Goal: Task Accomplishment & Management: Manage account settings

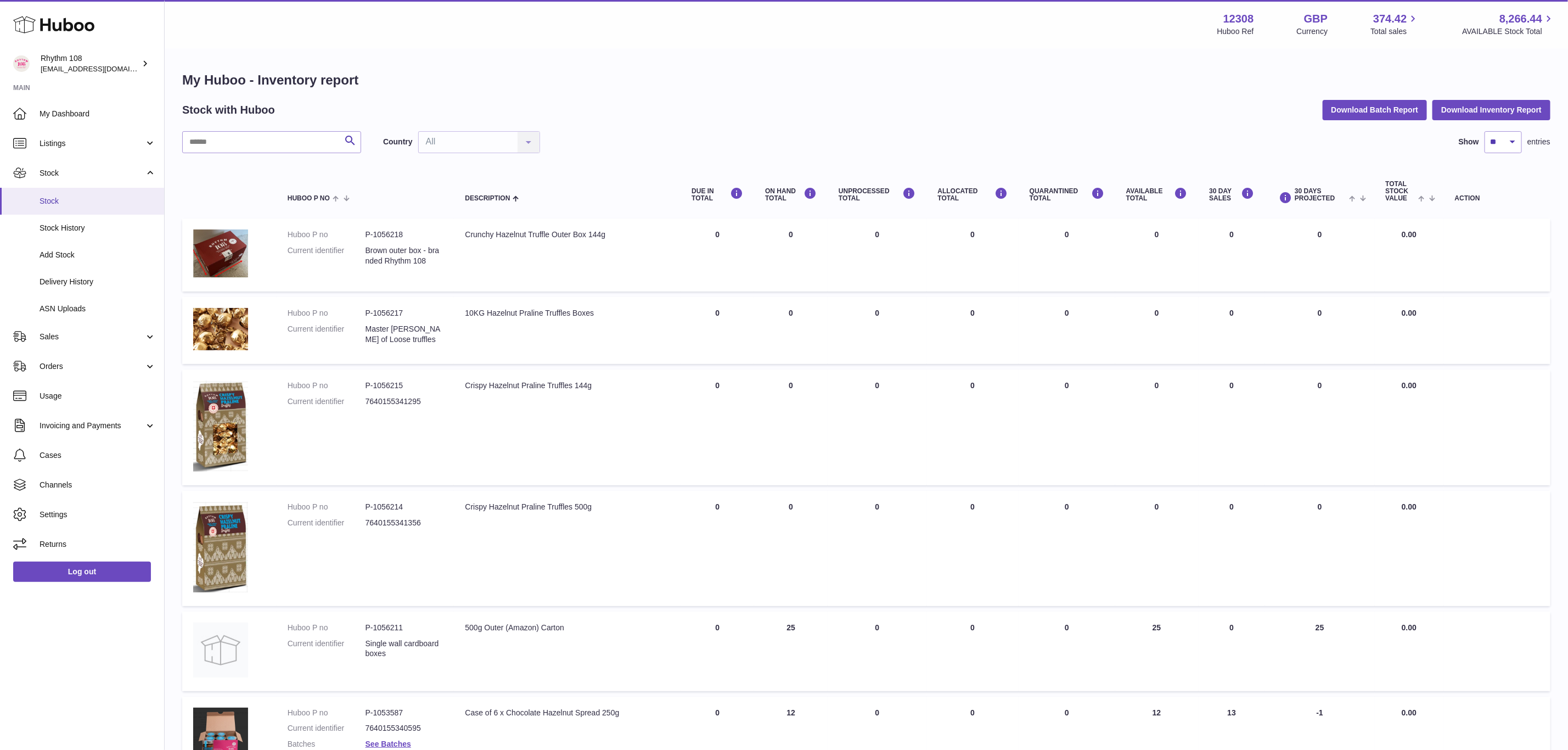
click at [50, 205] on span "Stock" at bounding box center [97, 201] width 116 height 10
click at [248, 128] on div "My Huboo - Inventory report Stock with Huboo Download Batch Report Download Inv…" at bounding box center [866, 601] width 1368 height 1059
click at [252, 147] on input "text" at bounding box center [271, 142] width 179 height 22
type input "***"
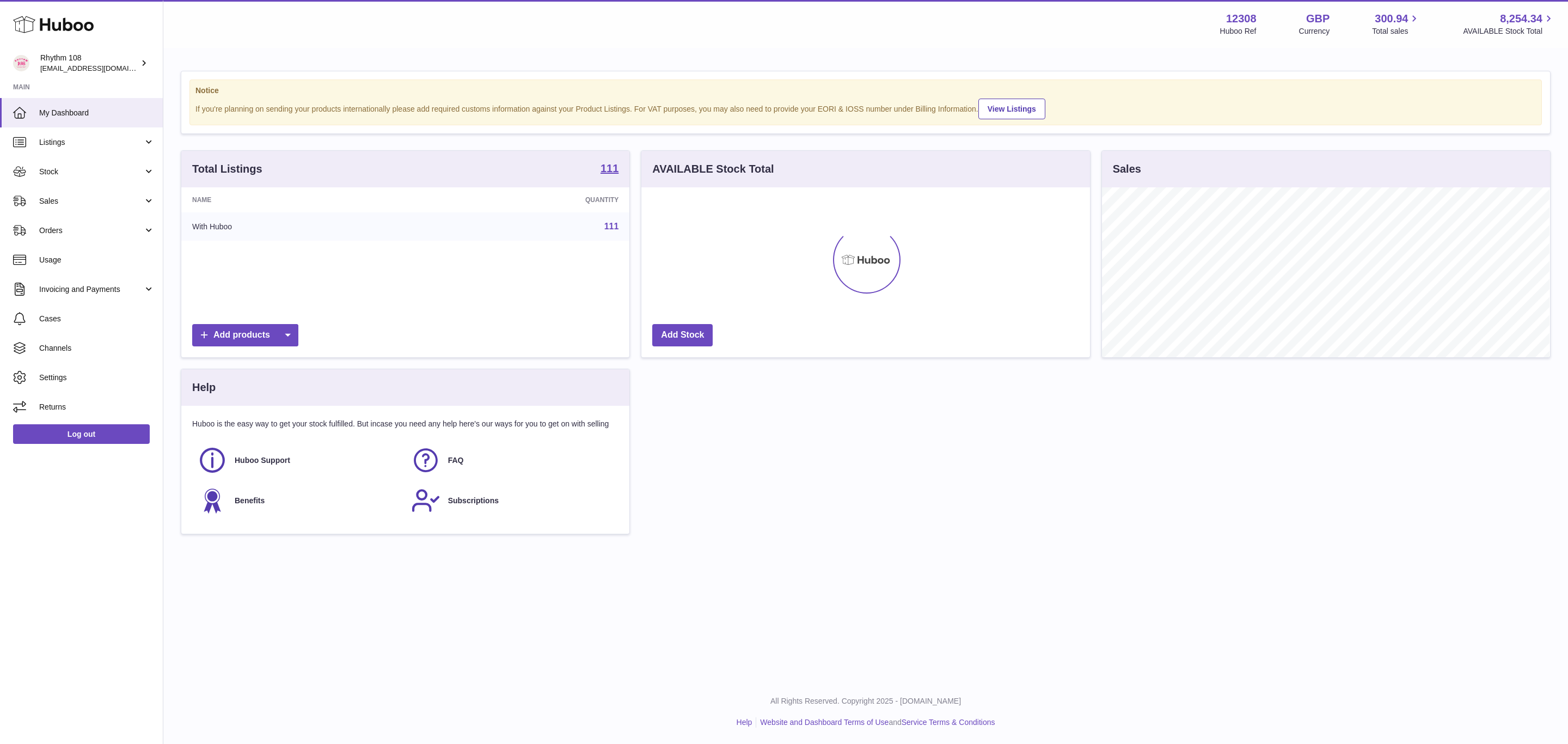
scroll to position [170, 447]
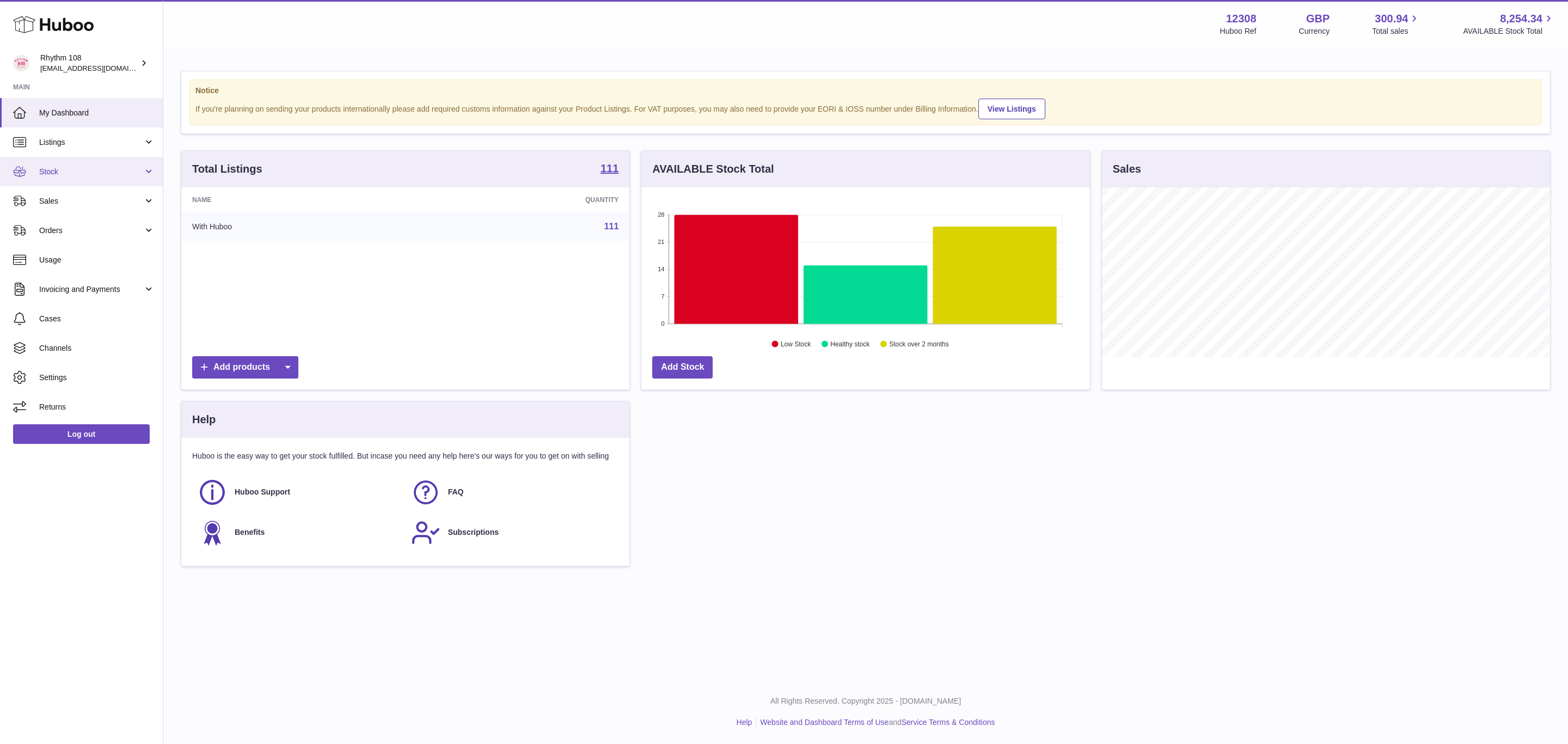
click at [57, 166] on span "Stock" at bounding box center [91, 171] width 104 height 10
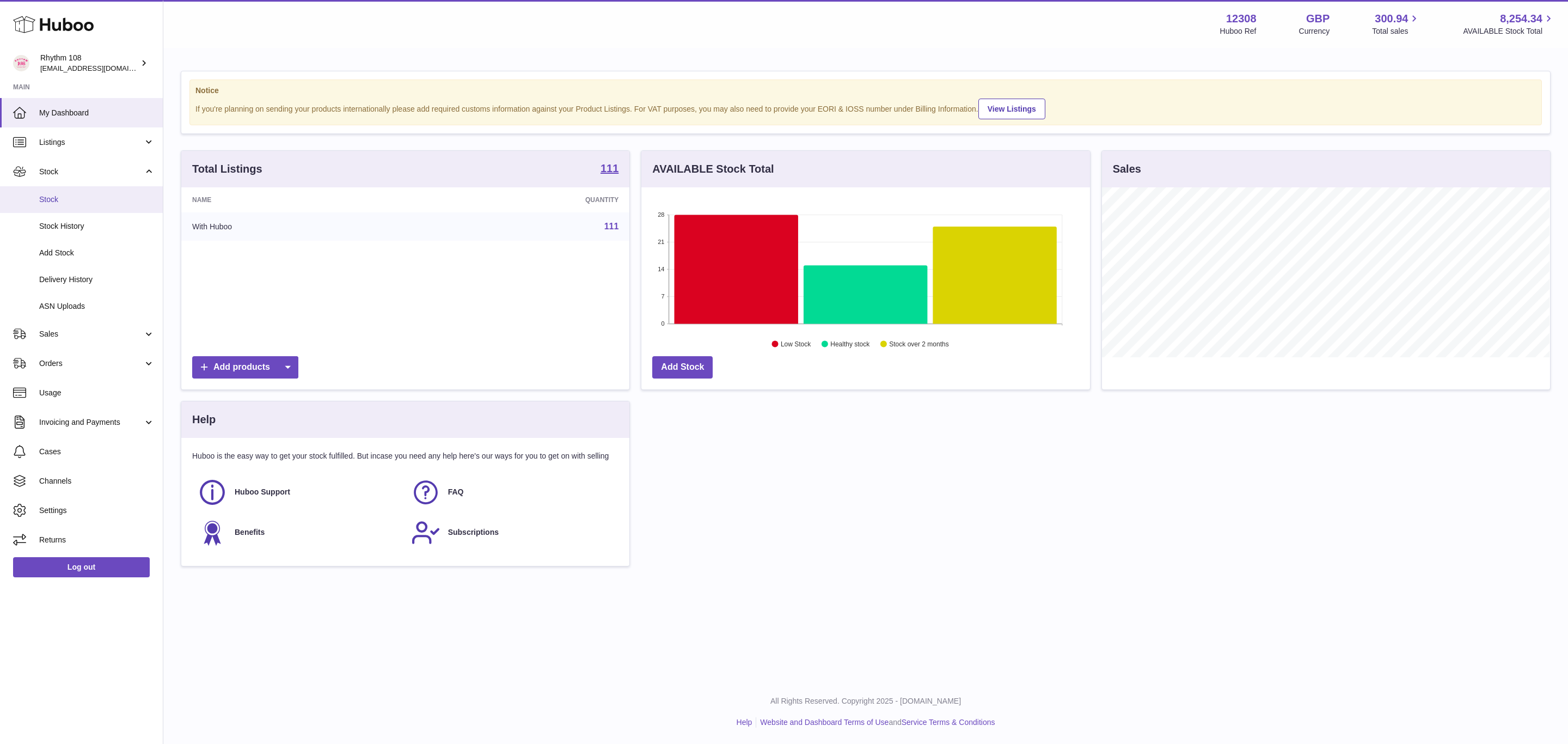
click at [72, 196] on span "Stock" at bounding box center [96, 199] width 116 height 10
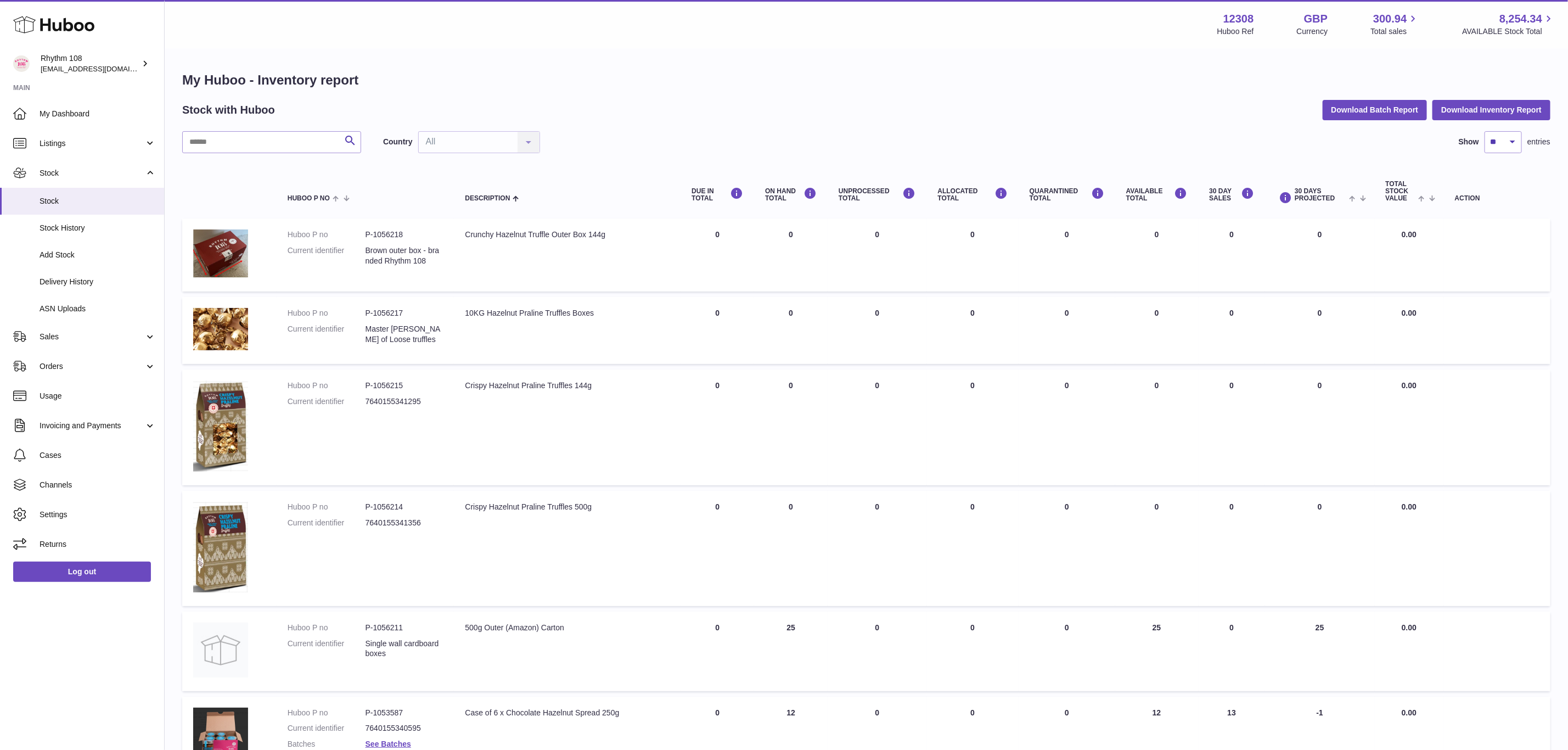
click at [224, 131] on div "My Huboo - Inventory report Stock with Huboo Download Batch Report Download Inv…" at bounding box center [866, 601] width 1368 height 1059
click at [217, 145] on input "text" at bounding box center [271, 142] width 179 height 22
type input "***"
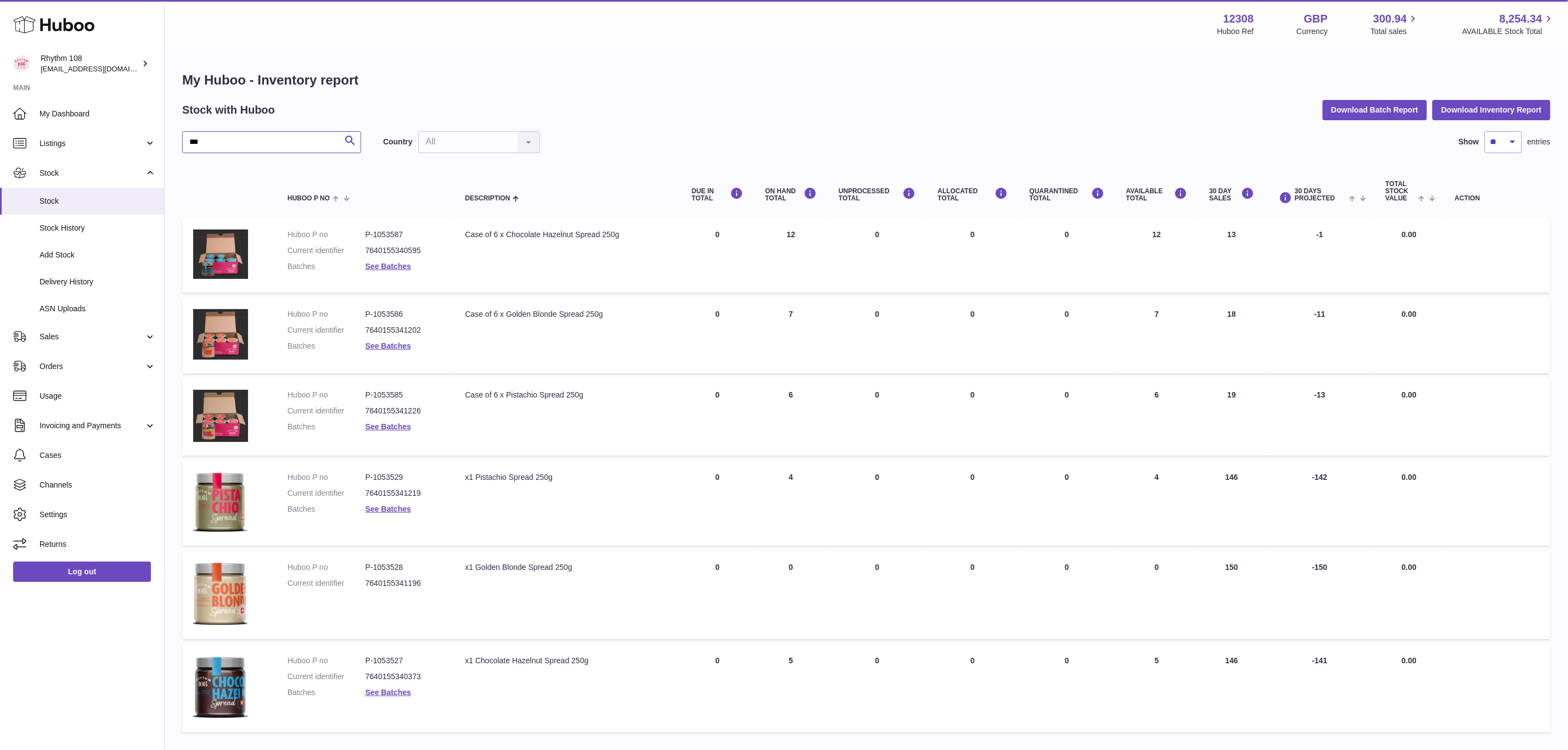
scroll to position [70, 0]
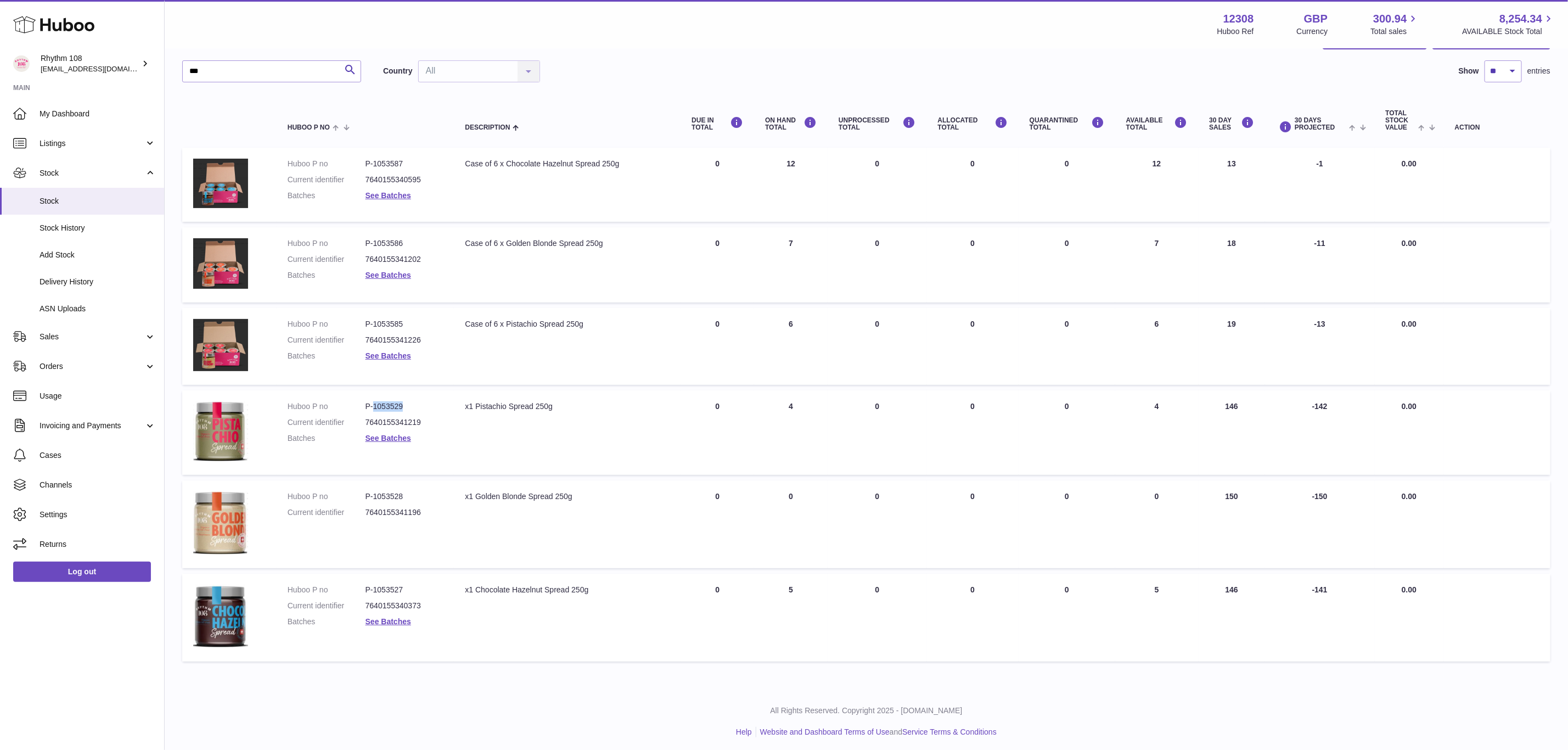
drag, startPoint x: 410, startPoint y: 402, endPoint x: 375, endPoint y: 406, distance: 35.2
click at [375, 406] on dd "P-1053529" at bounding box center [404, 407] width 78 height 10
copy dd "1053529"
drag, startPoint x: 409, startPoint y: 495, endPoint x: 375, endPoint y: 491, distance: 34.2
click at [375, 491] on dd "P-1053528" at bounding box center [404, 496] width 78 height 10
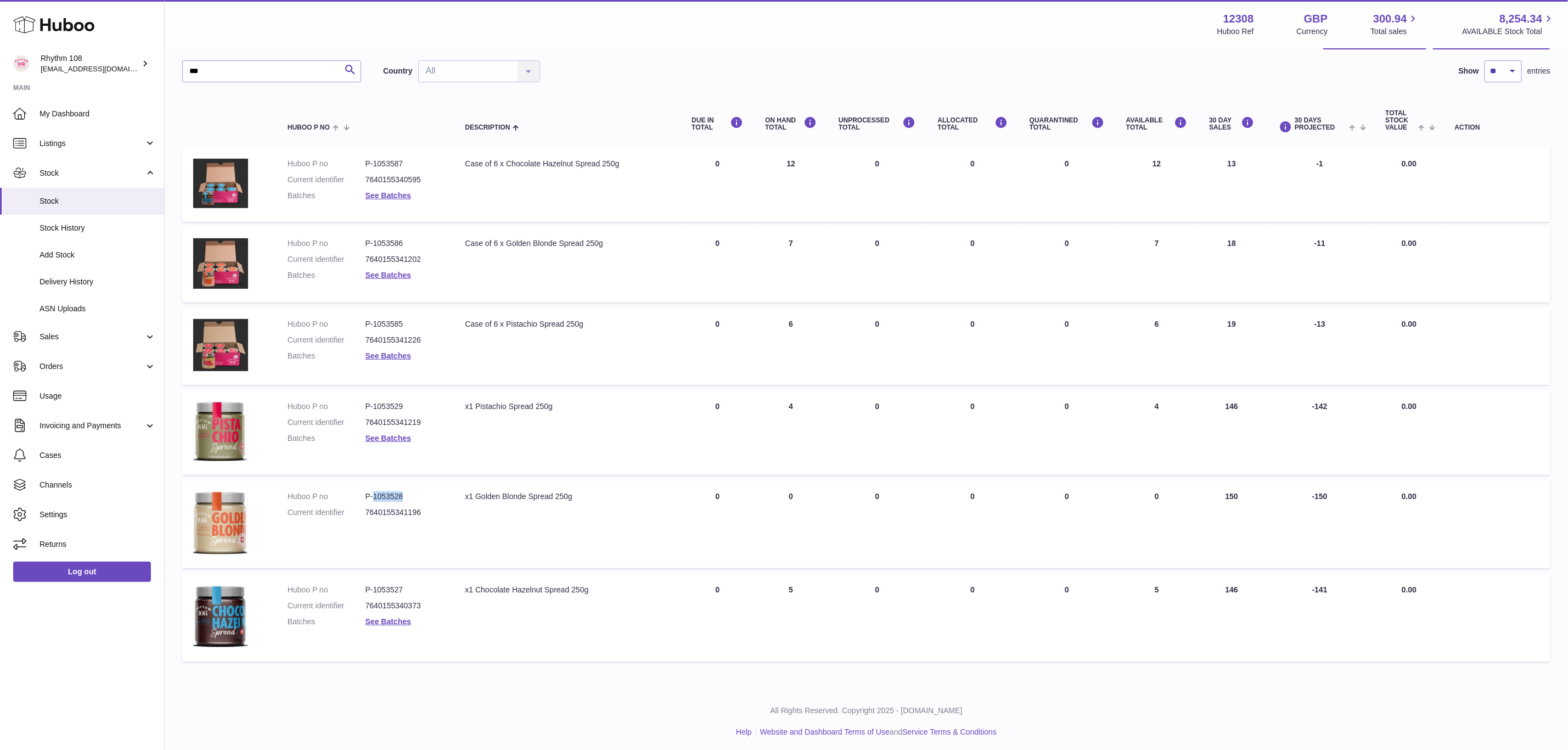
copy dd "1053528"
drag, startPoint x: 417, startPoint y: 583, endPoint x: 374, endPoint y: 582, distance: 43.0
click at [374, 585] on dd "P-1053527" at bounding box center [404, 590] width 78 height 10
copy dd "1053527"
click at [56, 252] on span "Add Stock" at bounding box center [97, 255] width 116 height 10
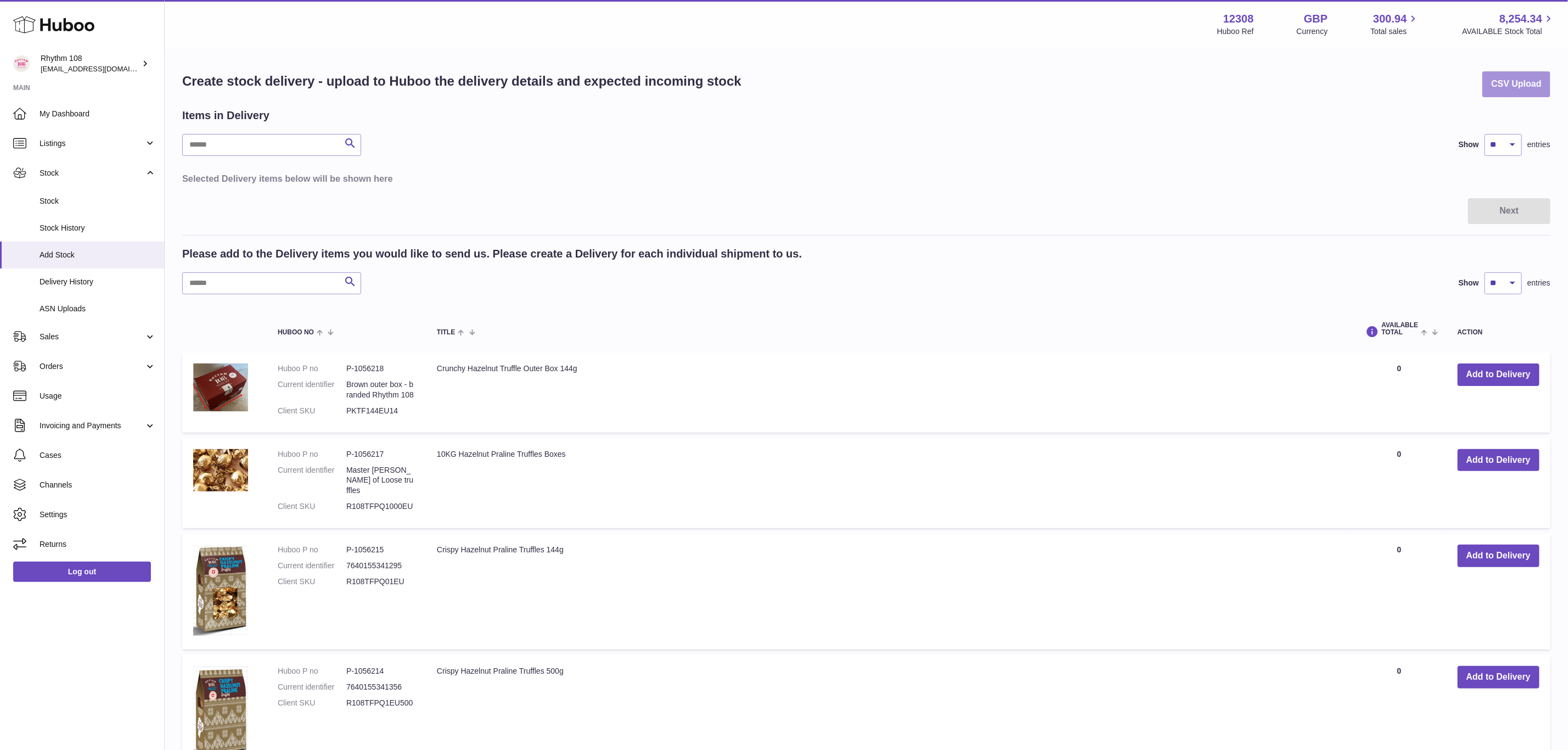
click at [1523, 89] on button "CSV Upload" at bounding box center [1517, 84] width 68 height 26
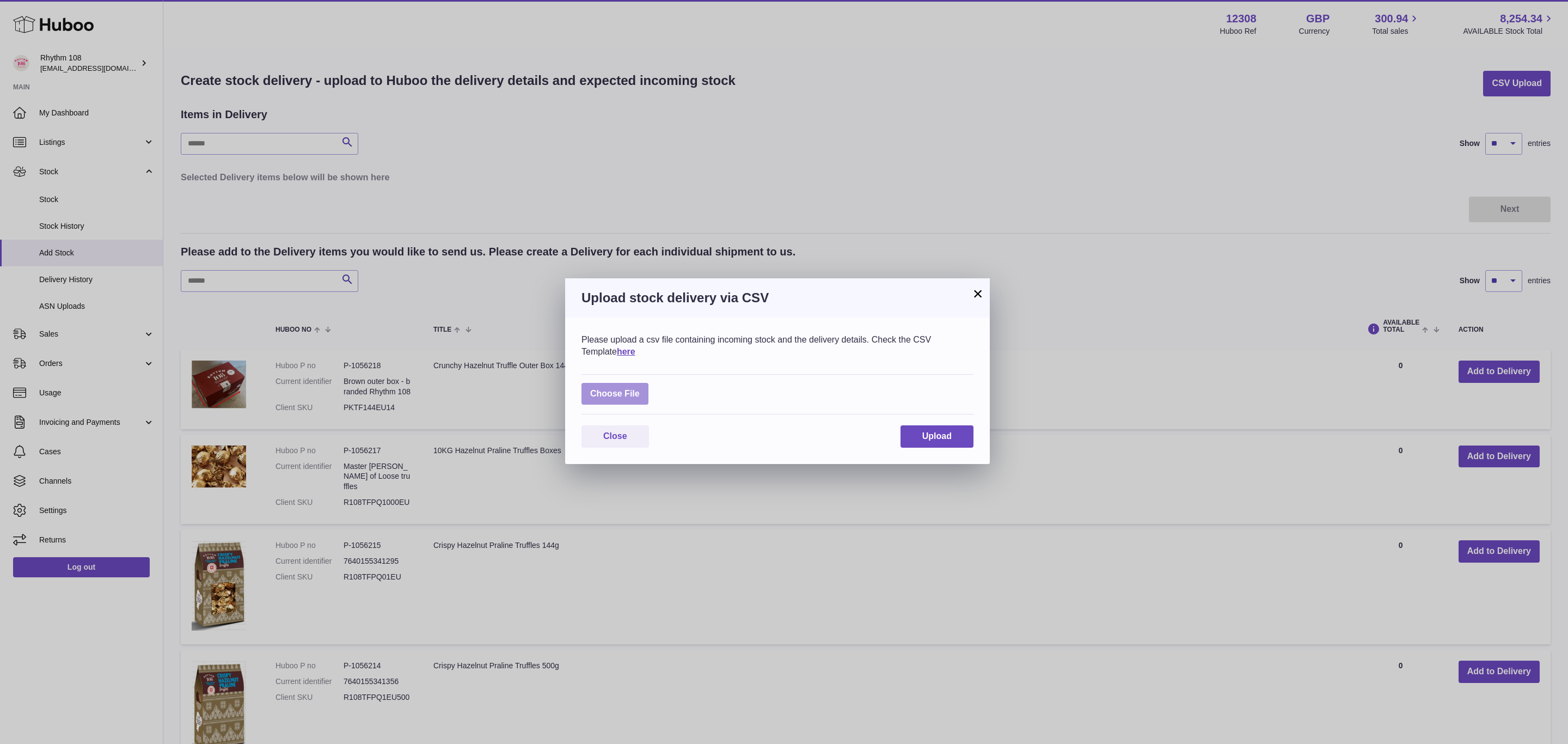
click at [614, 389] on label at bounding box center [614, 394] width 67 height 22
click at [640, 389] on input "file" at bounding box center [640, 389] width 1 height 1
click at [618, 384] on label at bounding box center [614, 394] width 67 height 22
click at [640, 389] on input "file" at bounding box center [640, 389] width 1 height 1
type input "**********"
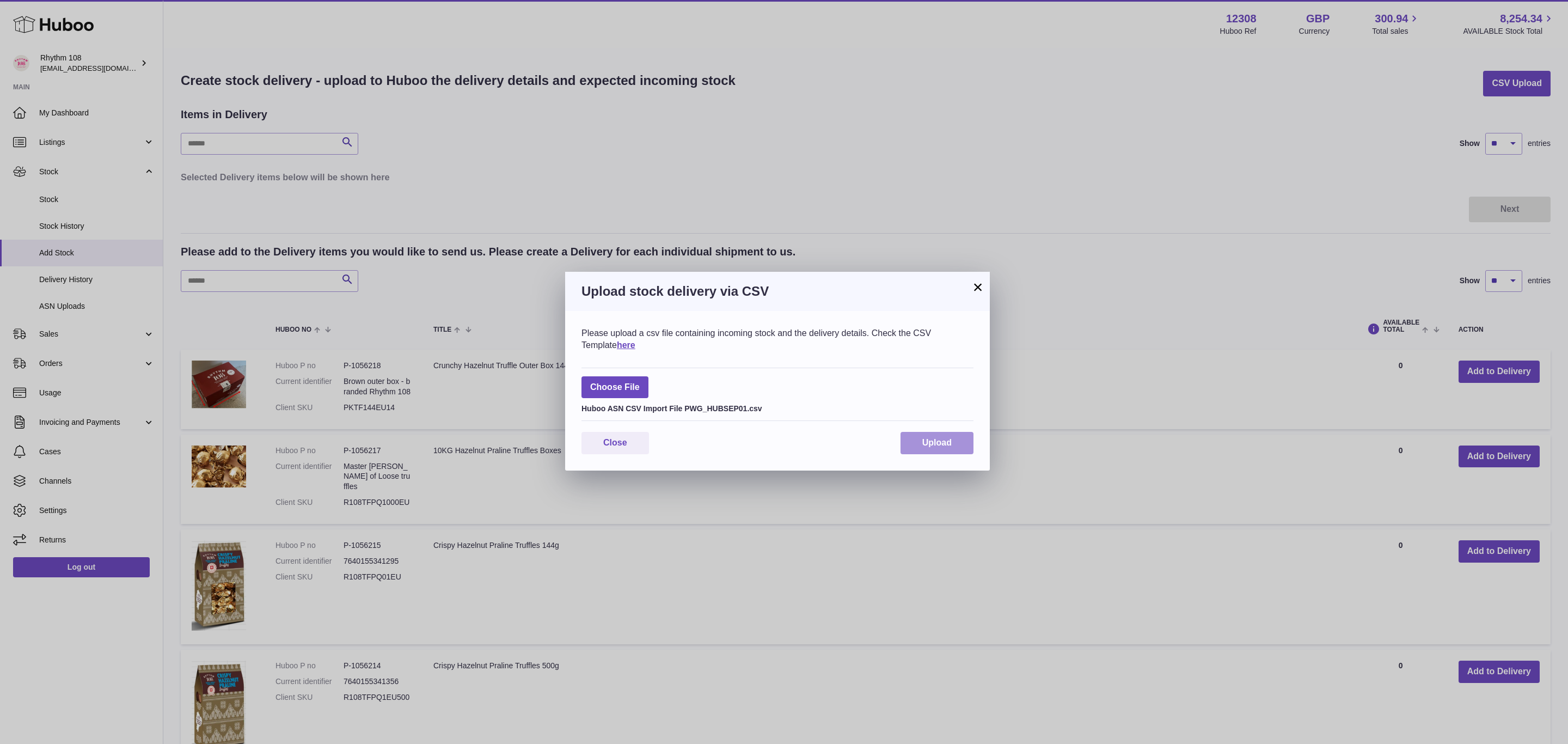
click at [933, 436] on button "Upload" at bounding box center [937, 443] width 73 height 22
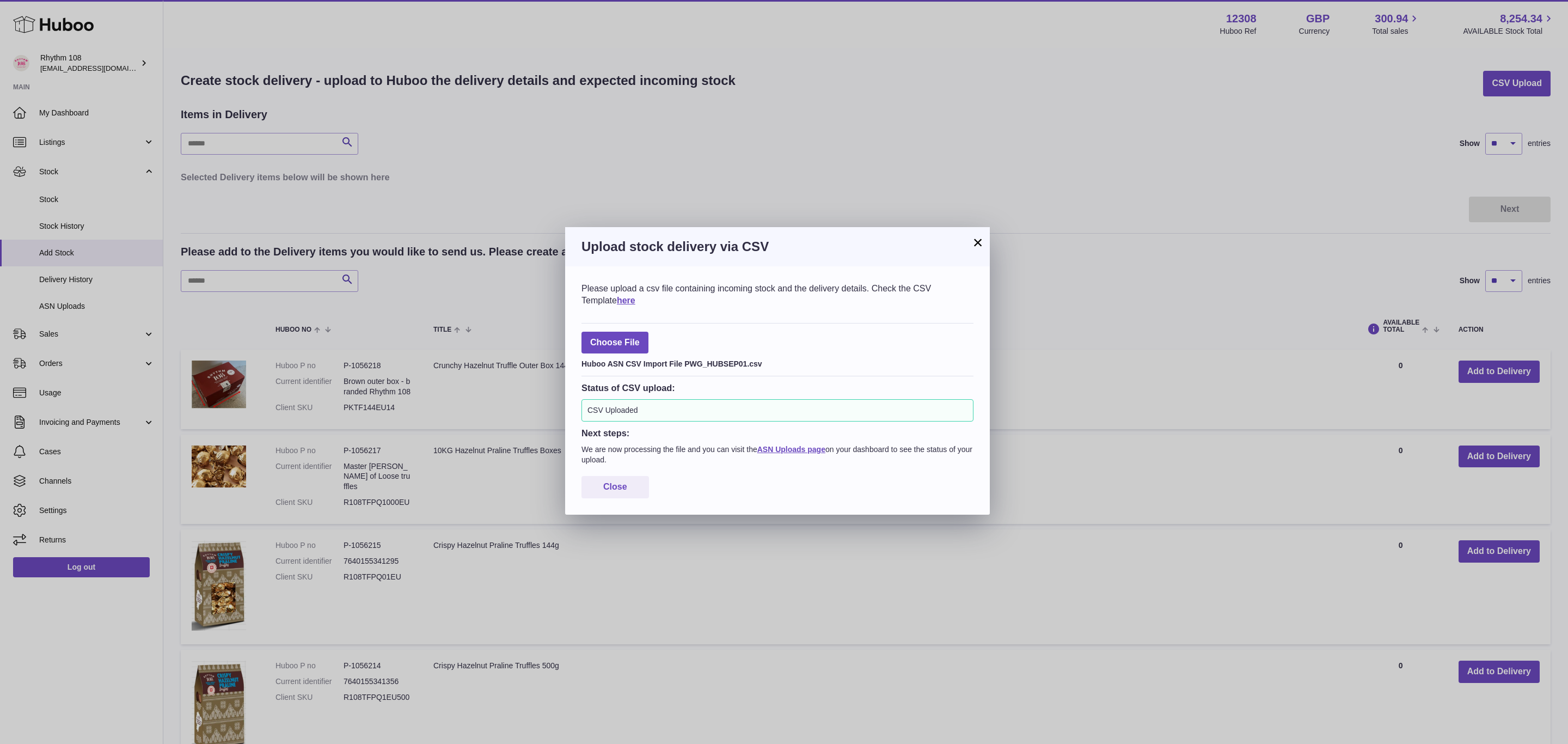
click at [795, 443] on div "Status of CSV upload: CSV Uploaded Next steps: We are now processing the file a…" at bounding box center [777, 420] width 392 height 89
click at [790, 447] on link "ASN Uploads page" at bounding box center [791, 450] width 68 height 9
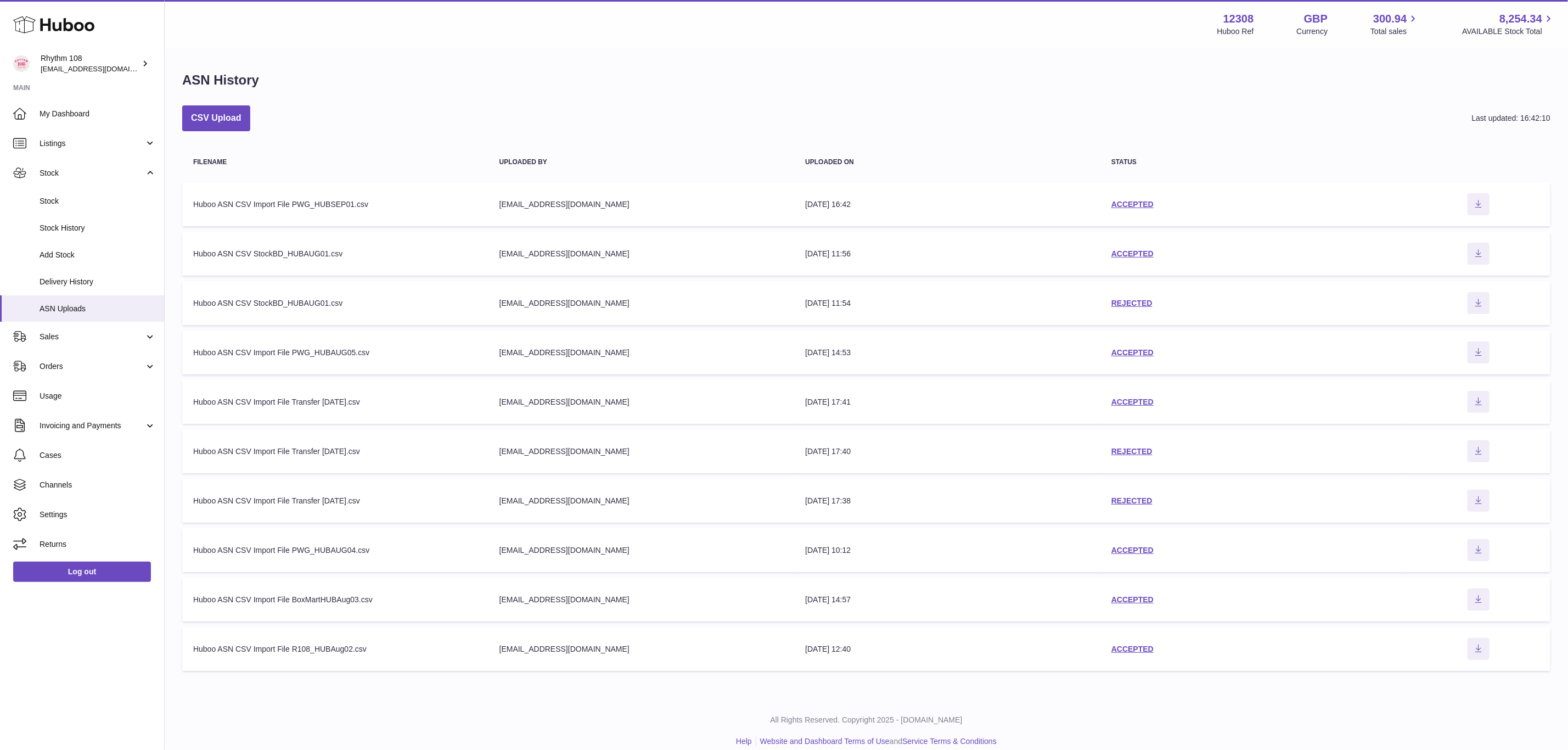
click at [344, 545] on div "Huboo ASN CSV Import File PWG_HUBAUG04.csv" at bounding box center [335, 550] width 284 height 10
click at [1127, 546] on link "ACCEPTED" at bounding box center [1133, 550] width 42 height 9
click at [1484, 600] on button "Download ASN file" at bounding box center [1479, 599] width 22 height 22
click at [1121, 102] on div "ASN History CSV Upload Last updated: 16:42:27 Filename Uploaded by Uploaded on …" at bounding box center [866, 374] width 1403 height 649
click at [1486, 547] on icon "Download ASN file" at bounding box center [1479, 550] width 18 height 9
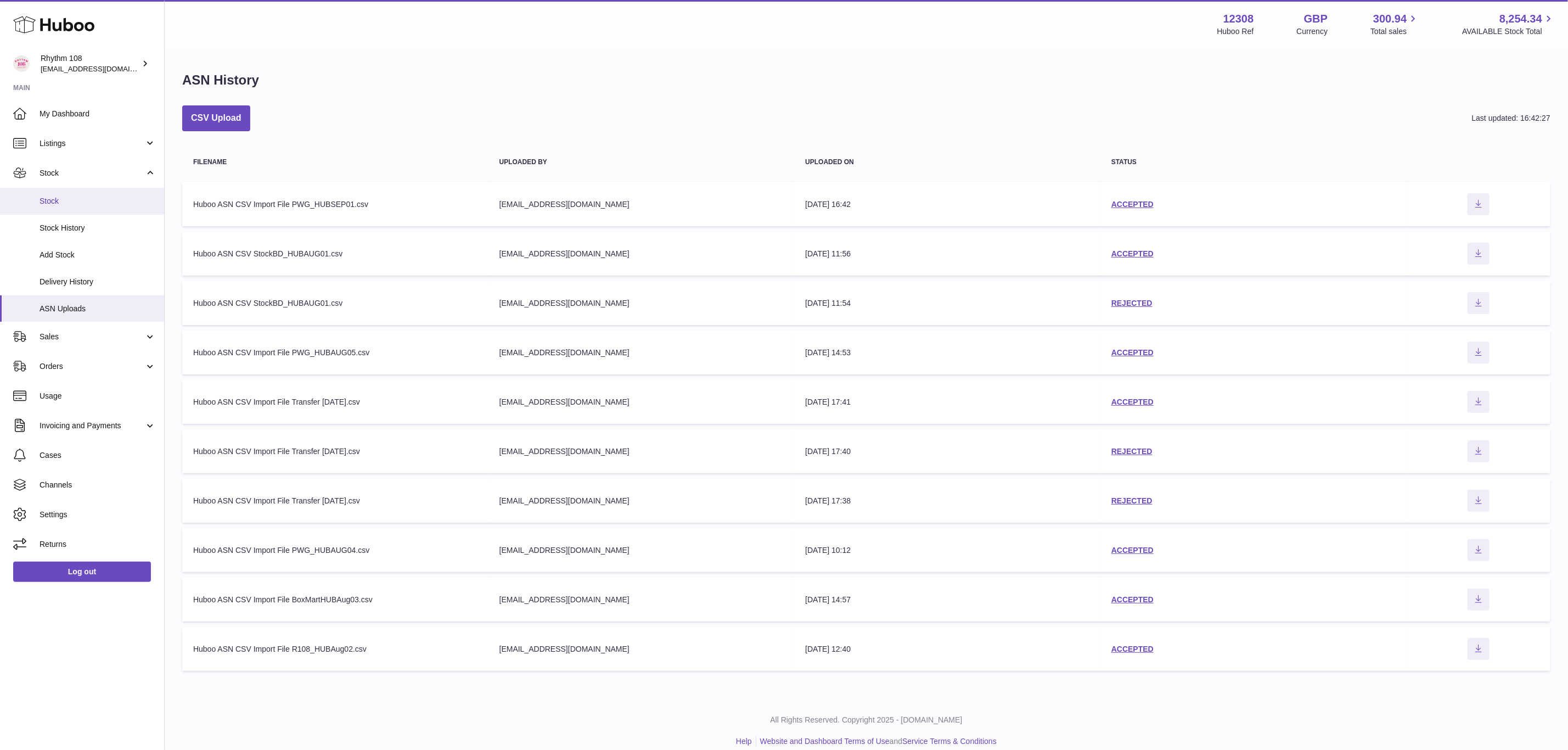
click at [59, 204] on span "Stock" at bounding box center [97, 201] width 116 height 10
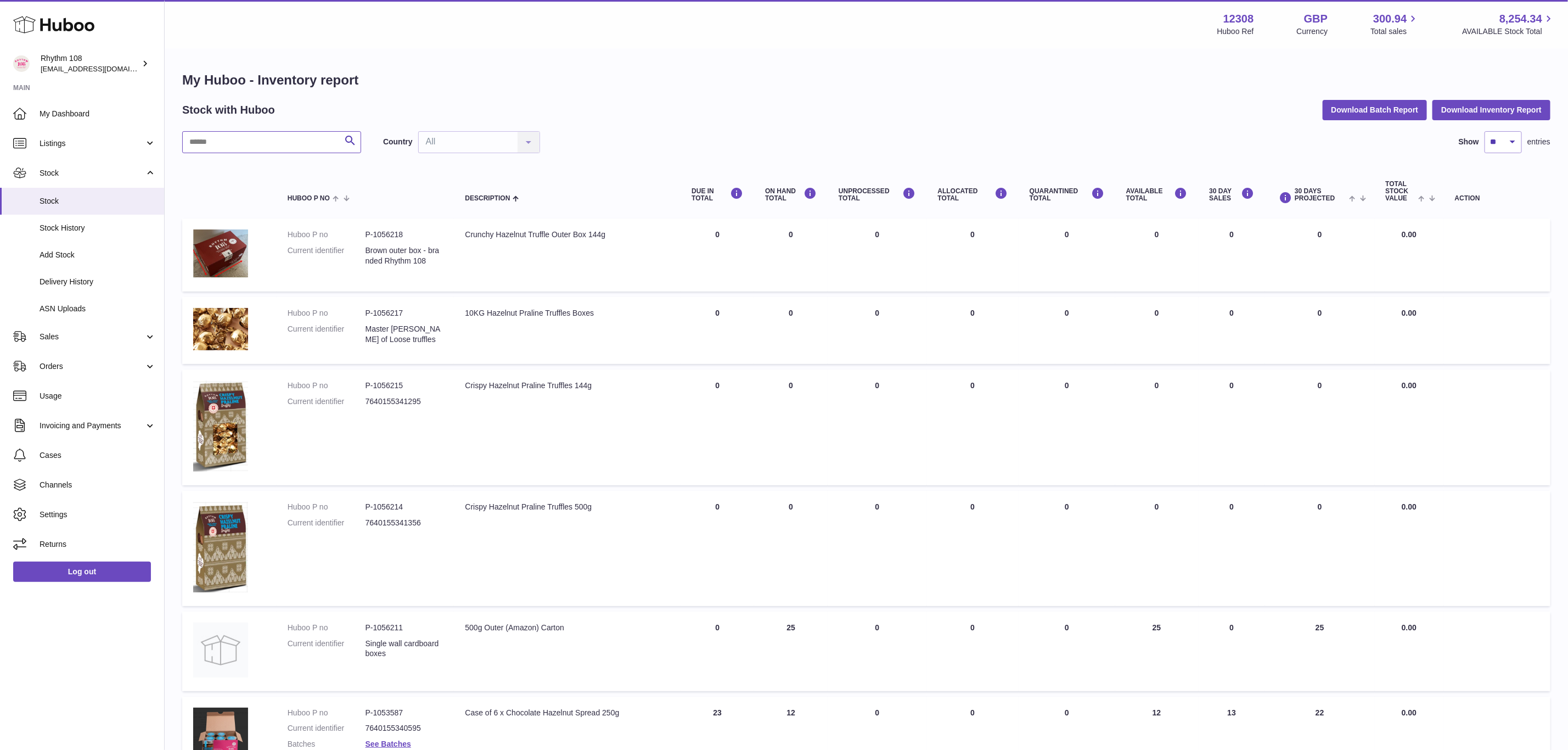
click at [309, 151] on input "text" at bounding box center [271, 142] width 179 height 22
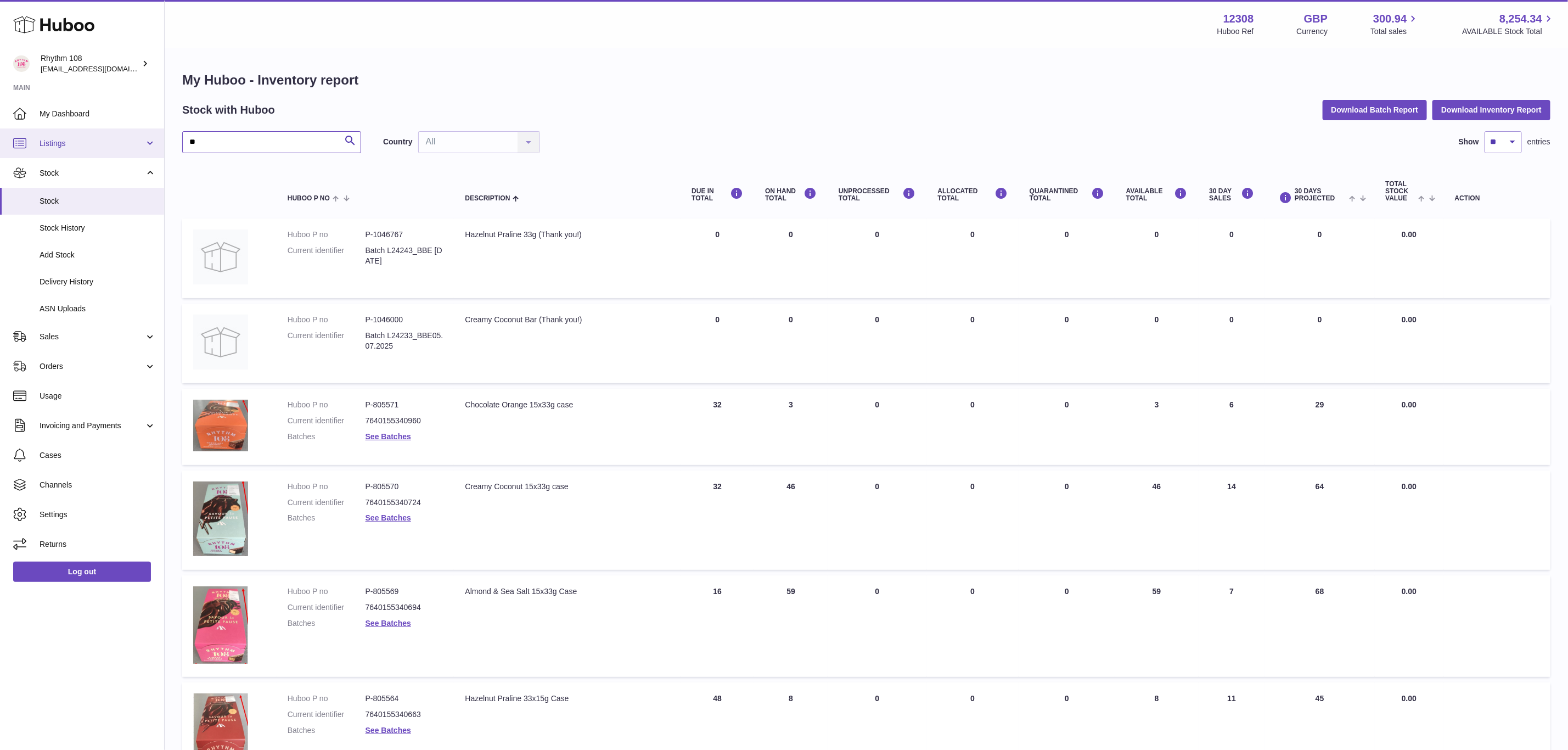
drag, startPoint x: 237, startPoint y: 140, endPoint x: 149, endPoint y: 136, distance: 88.1
click at [149, 136] on div "Huboo Rhythm 108 [EMAIL_ADDRESS][DOMAIN_NAME] Main My Dashboard Listings Not wi…" at bounding box center [784, 620] width 1568 height 1241
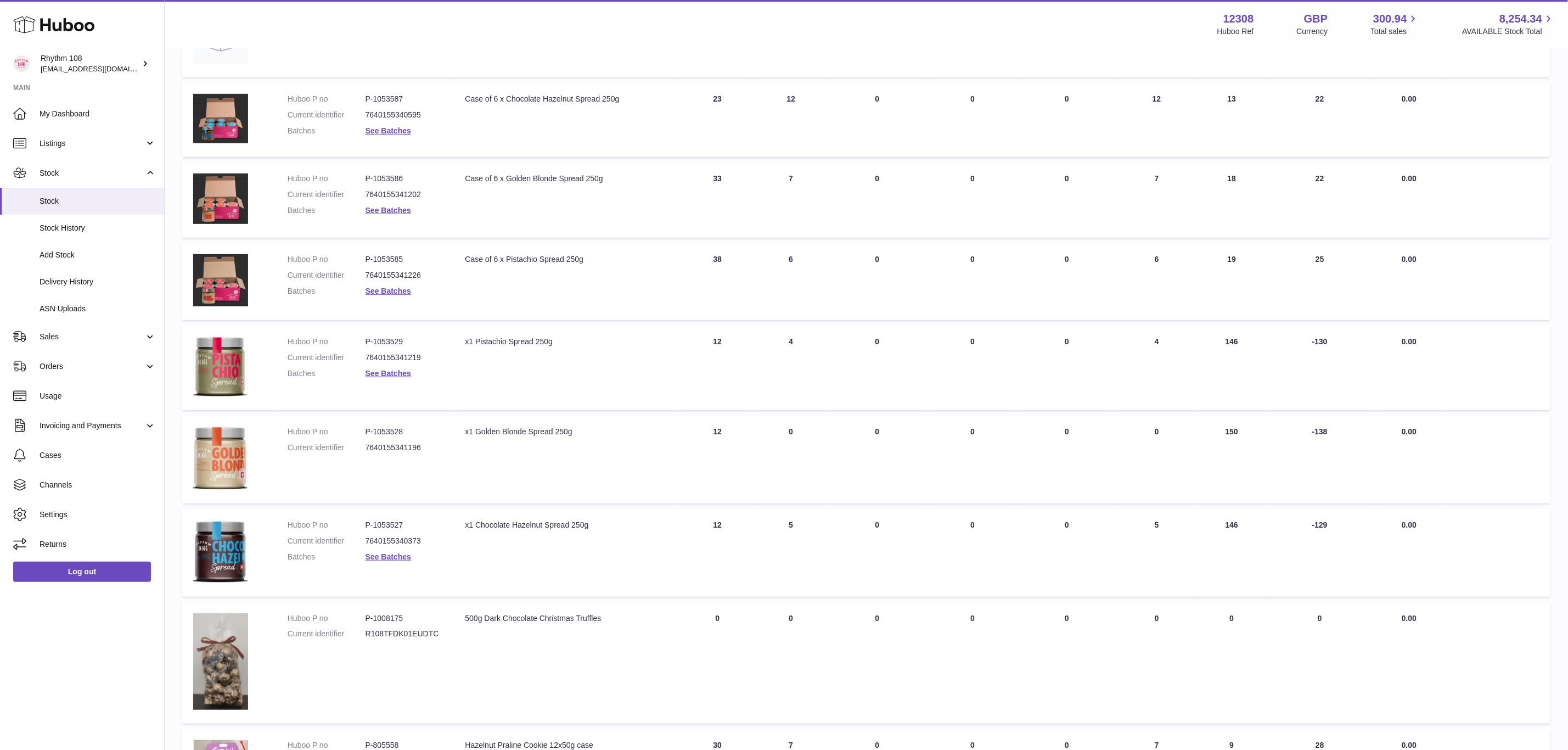
scroll to position [441, 0]
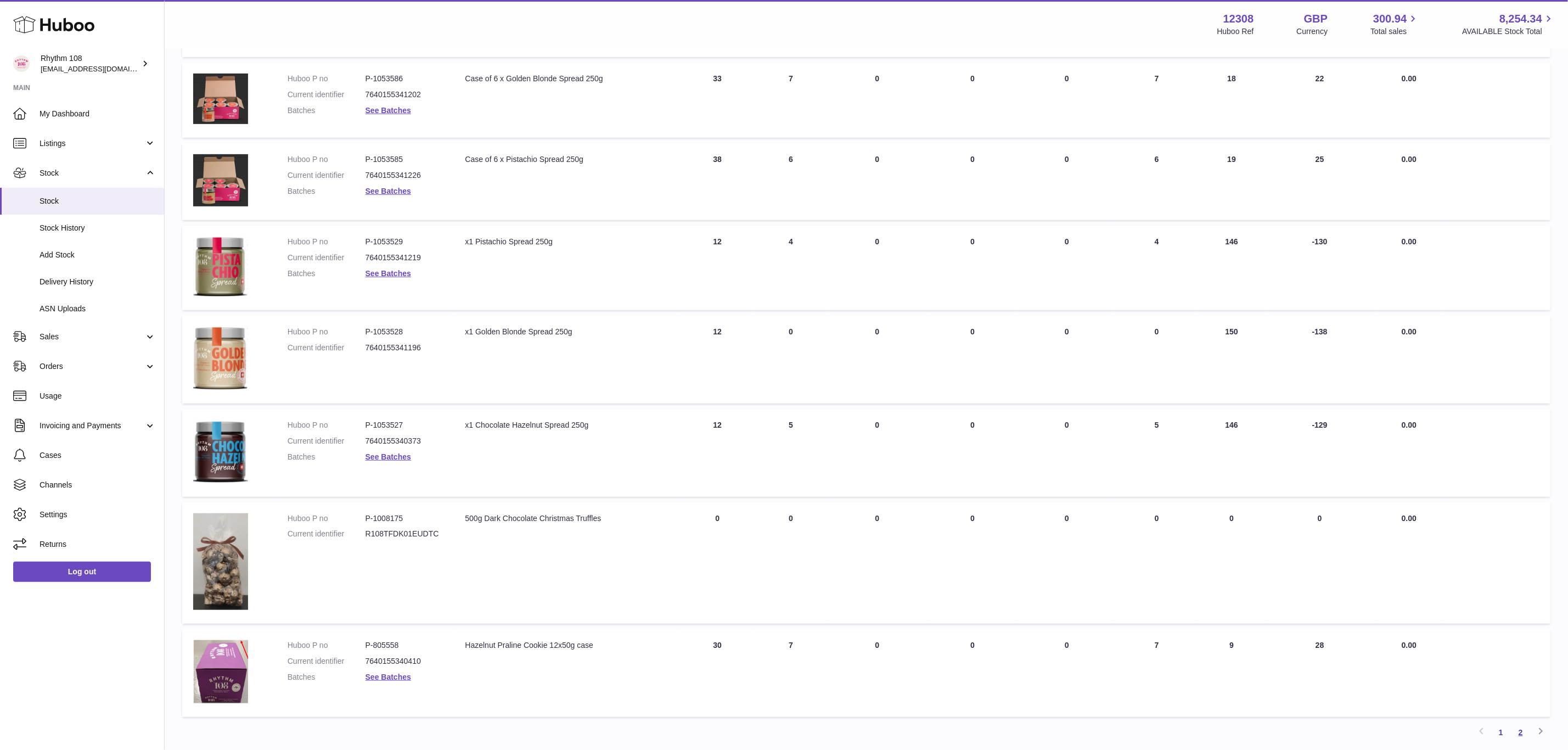
click at [1523, 726] on link "2" at bounding box center [1521, 732] width 20 height 20
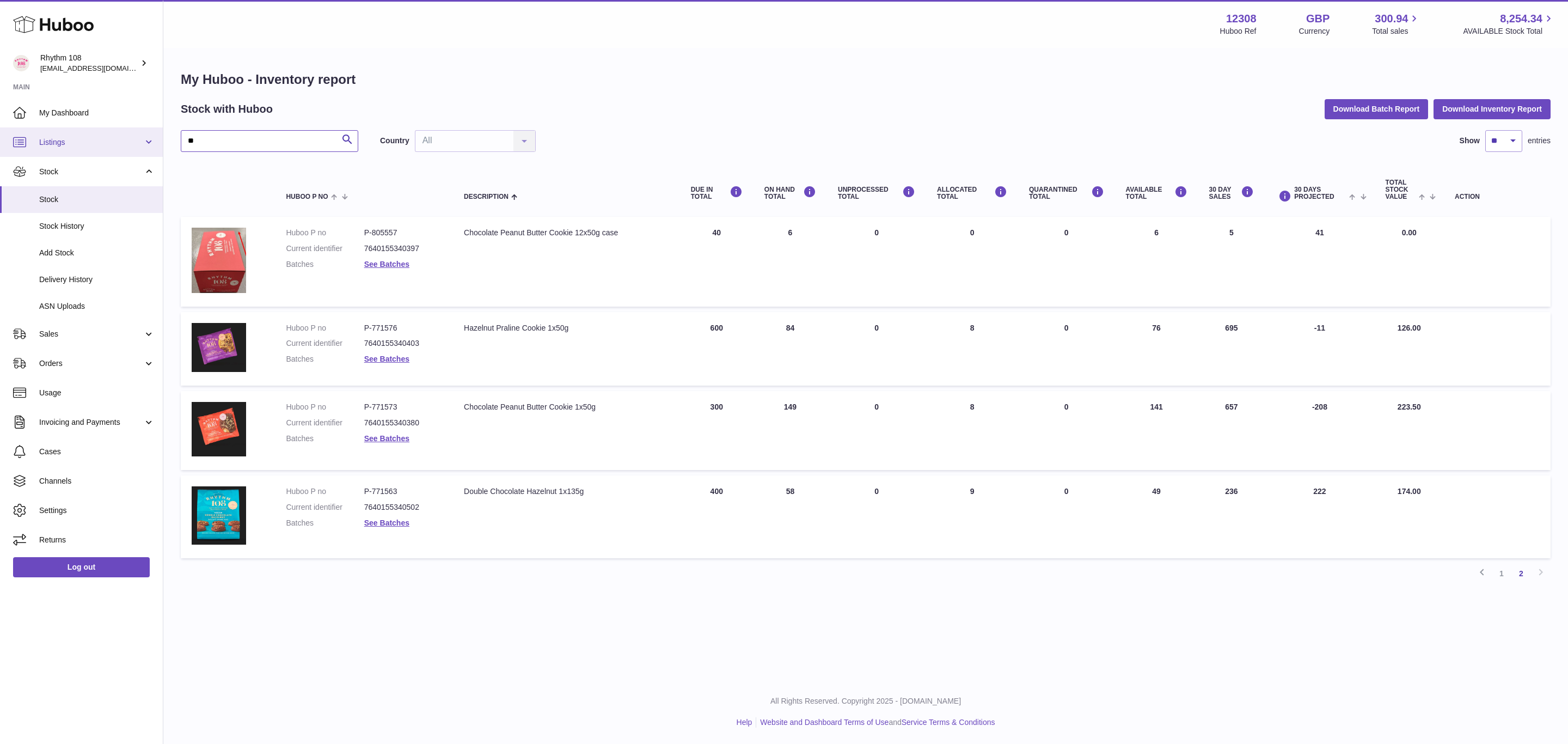
drag, startPoint x: 205, startPoint y: 143, endPoint x: 162, endPoint y: 135, distance: 43.7
click at [162, 135] on div "Huboo Rhythm 108 [EMAIL_ADDRESS][DOMAIN_NAME] Main My Dashboard Listings Not wi…" at bounding box center [784, 372] width 1568 height 744
type input "******"
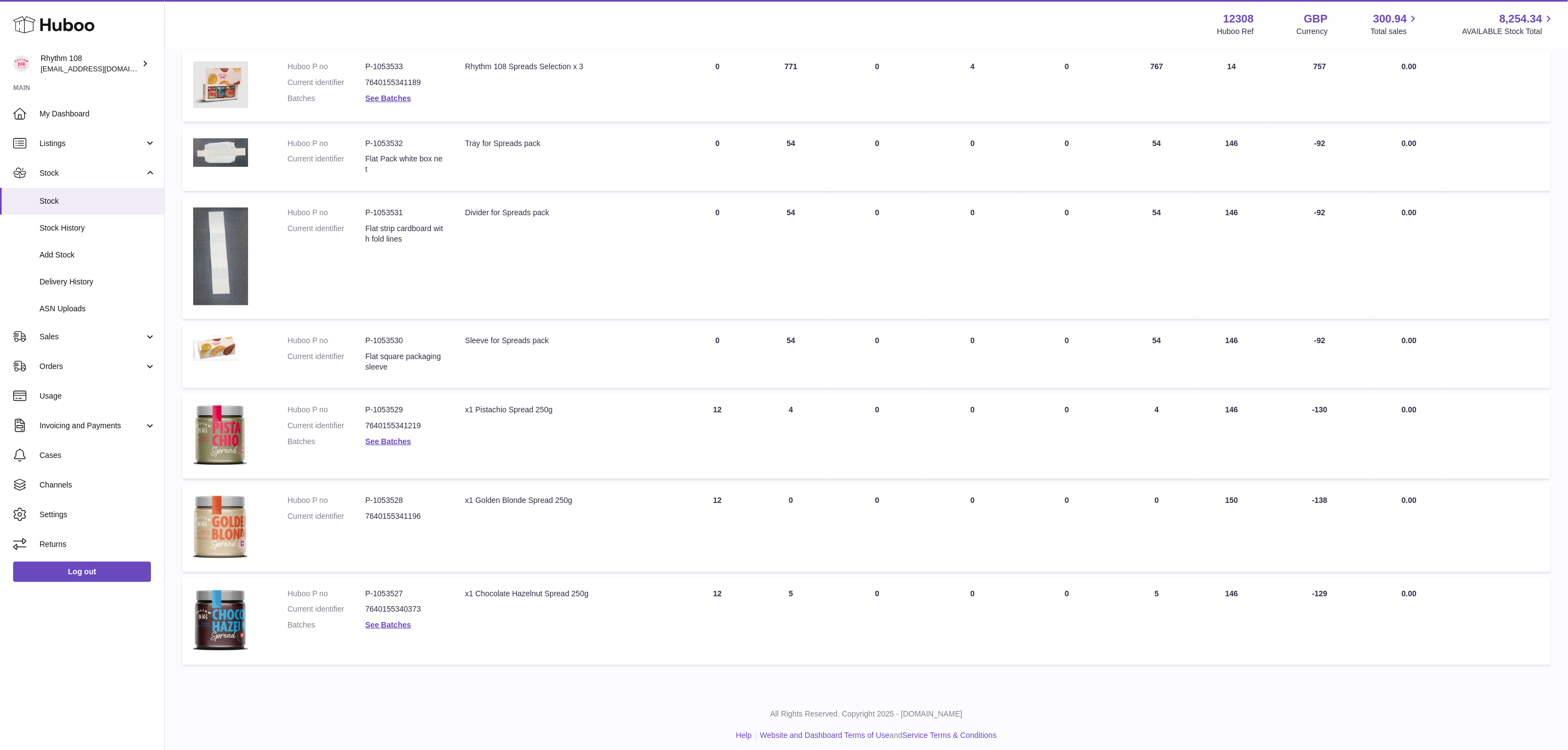
scroll to position [412, 0]
drag, startPoint x: 406, startPoint y: 404, endPoint x: 374, endPoint y: 400, distance: 32.2
click at [374, 403] on dd "P-1053529" at bounding box center [404, 408] width 78 height 10
copy dd "1053529"
drag, startPoint x: 413, startPoint y: 491, endPoint x: 374, endPoint y: 494, distance: 39.1
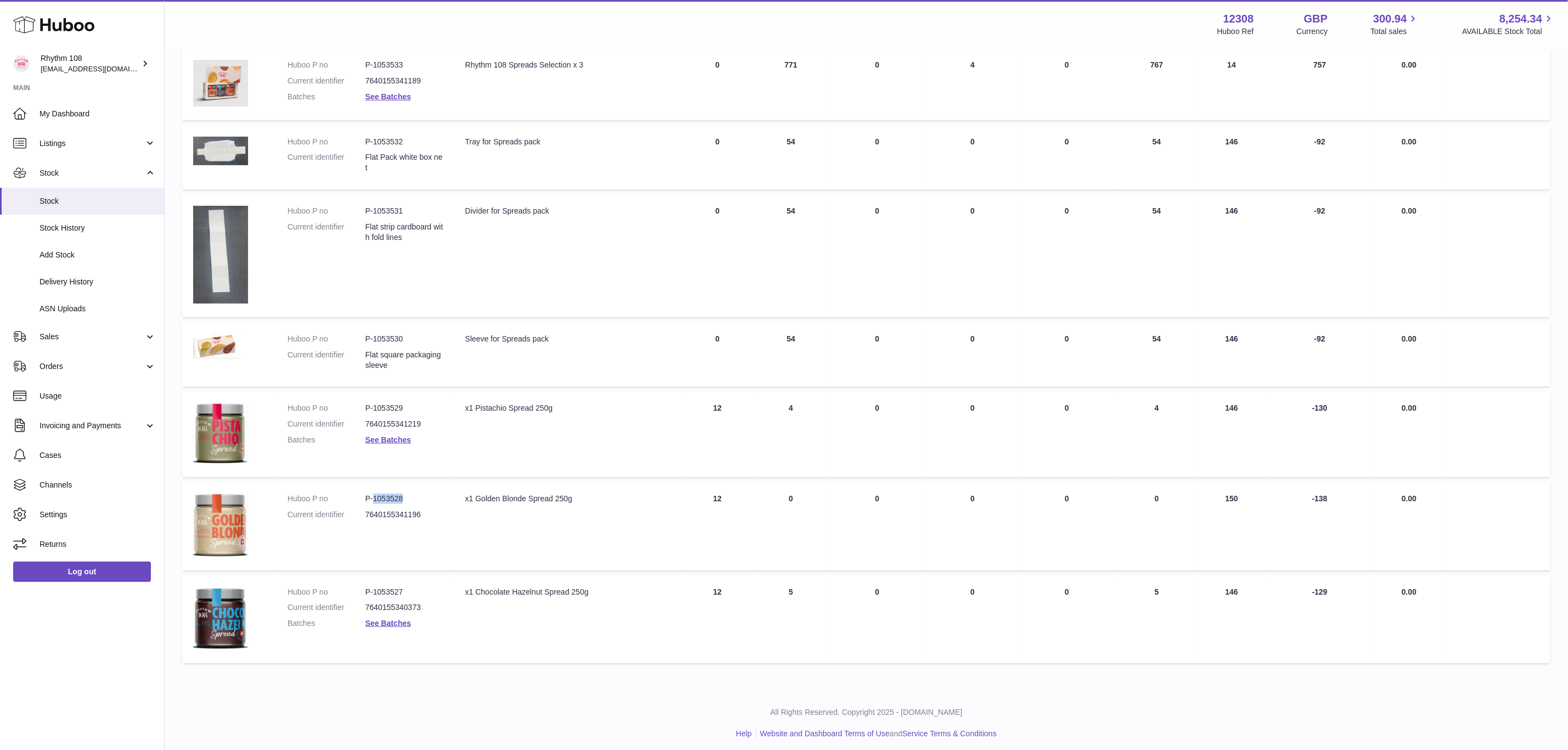
click at [374, 494] on dd "P-1053528" at bounding box center [404, 499] width 78 height 10
copy dd "1053528"
drag, startPoint x: 411, startPoint y: 585, endPoint x: 375, endPoint y: 582, distance: 36.1
click at [375, 587] on dd "P-1053527" at bounding box center [404, 592] width 78 height 10
copy dd "1053527"
